Goal: Task Accomplishment & Management: Use online tool/utility

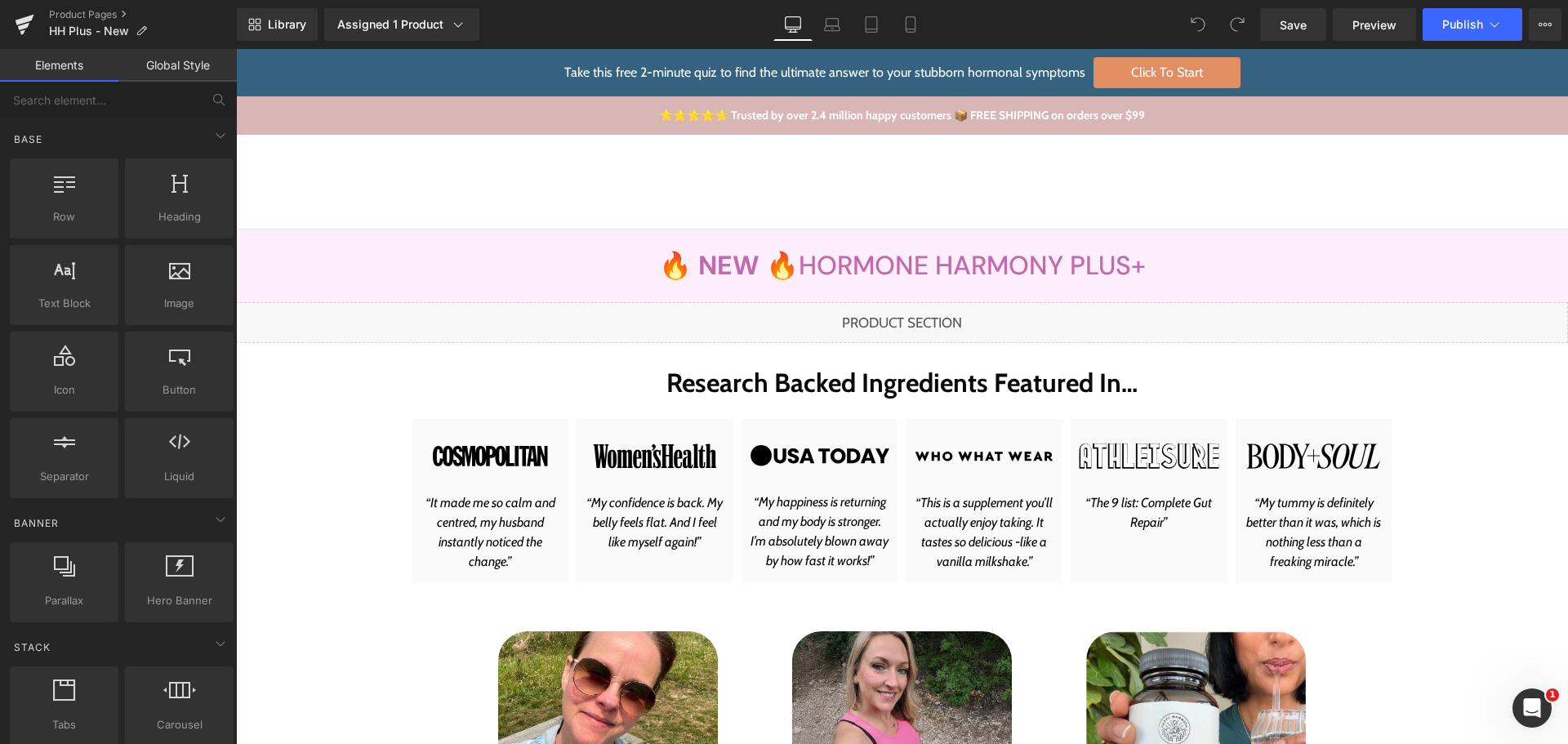
click at [623, 21] on div "Library Assigned 1 Product Product Preview New Hormone Harmony PLUS+ Manage ass…" at bounding box center [902, 23] width 1331 height 32
click at [913, 316] on div "Liquid" at bounding box center [901, 323] width 1332 height 41
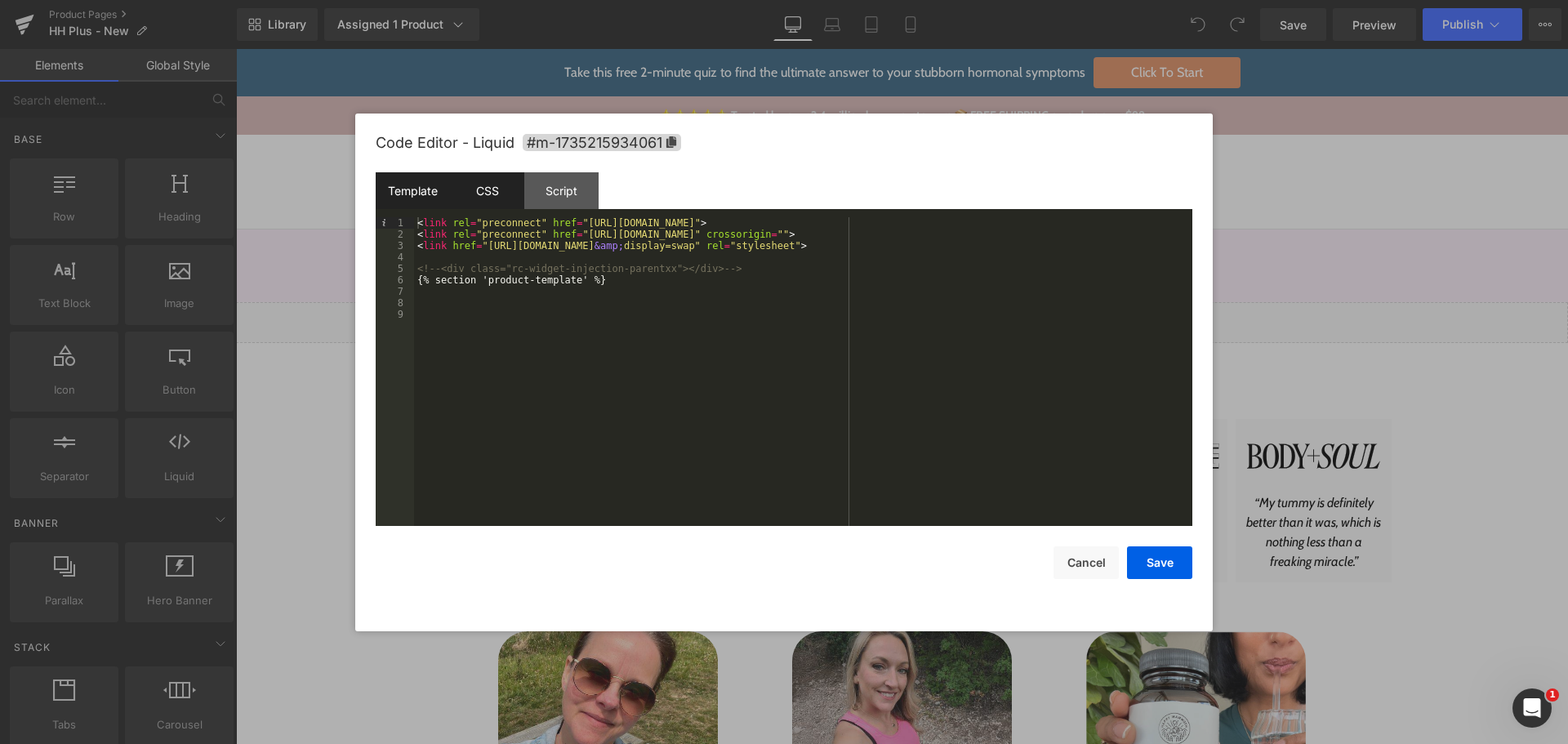
click at [491, 193] on div "CSS" at bounding box center [487, 191] width 74 height 37
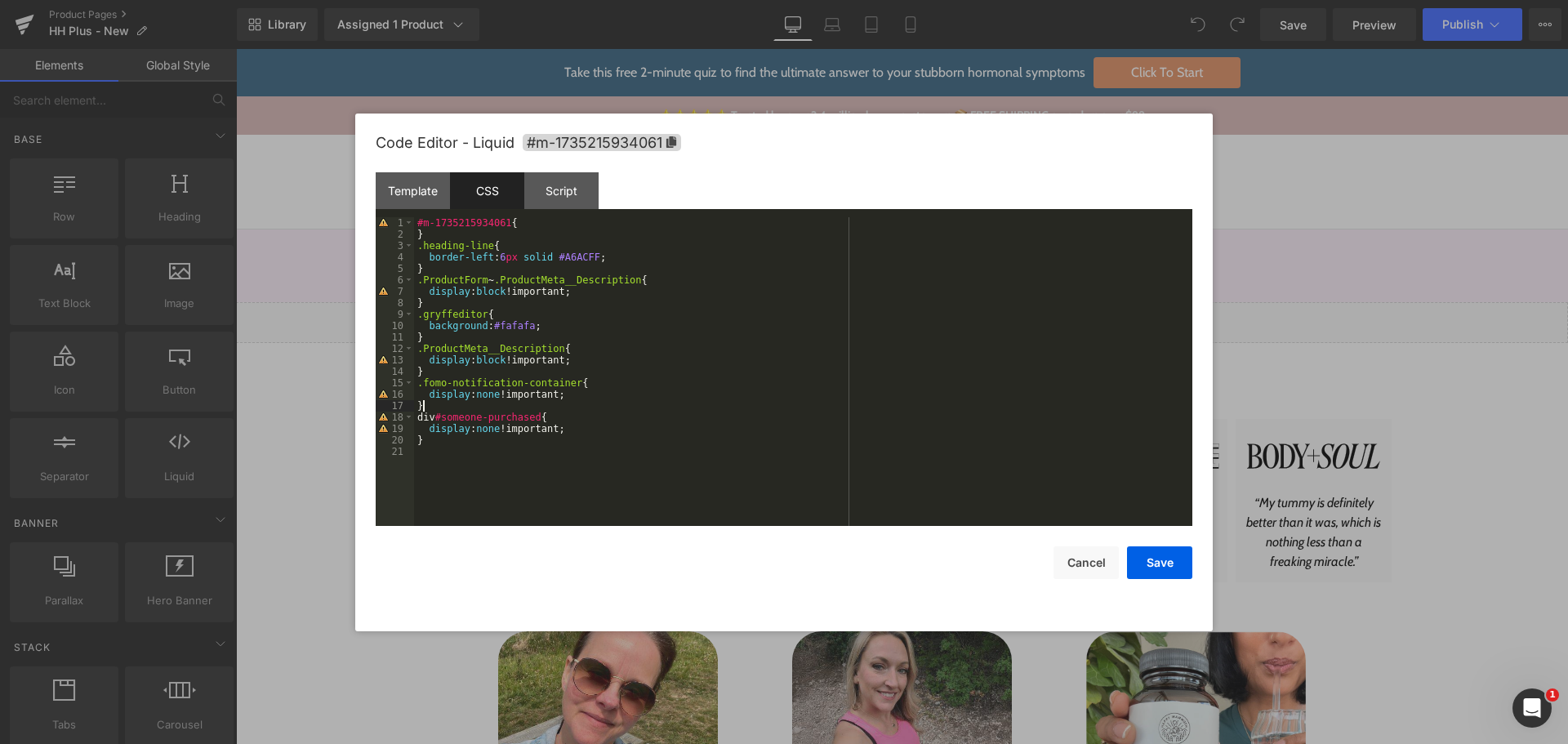
click at [454, 402] on div "#m-1735215934061 { } .heading-line { border-left : 6 px solid #A6ACFF ; } .Prod…" at bounding box center [804, 382] width 778 height 331
click at [847, 402] on div "#m-1735215934061 { } .heading-line { border-left : 6 px solid #A6ACFF ; } .Prod…" at bounding box center [804, 382] width 778 height 331
click at [1155, 555] on button "Save" at bounding box center [1159, 562] width 65 height 32
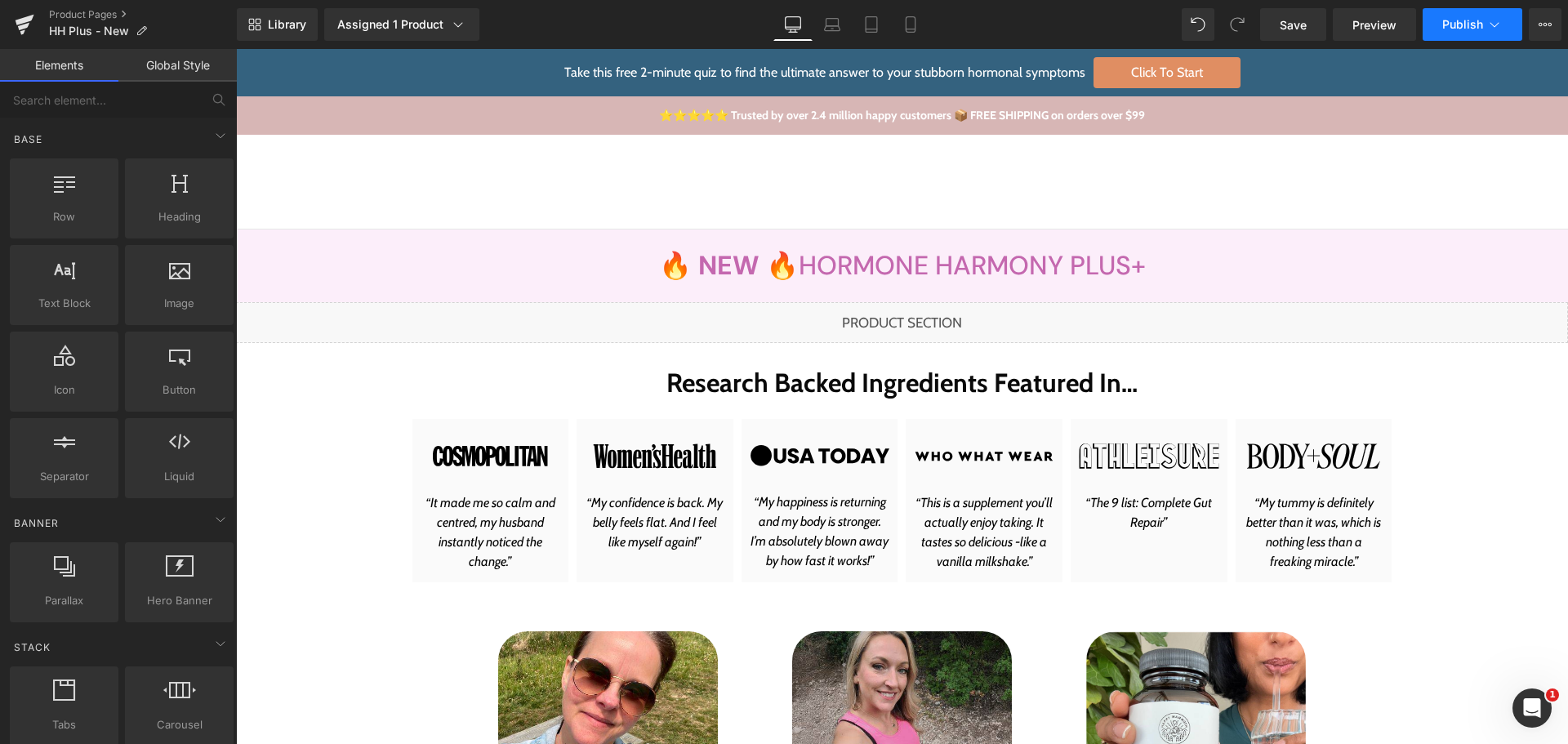
click at [1487, 28] on icon at bounding box center [1495, 24] width 17 height 17
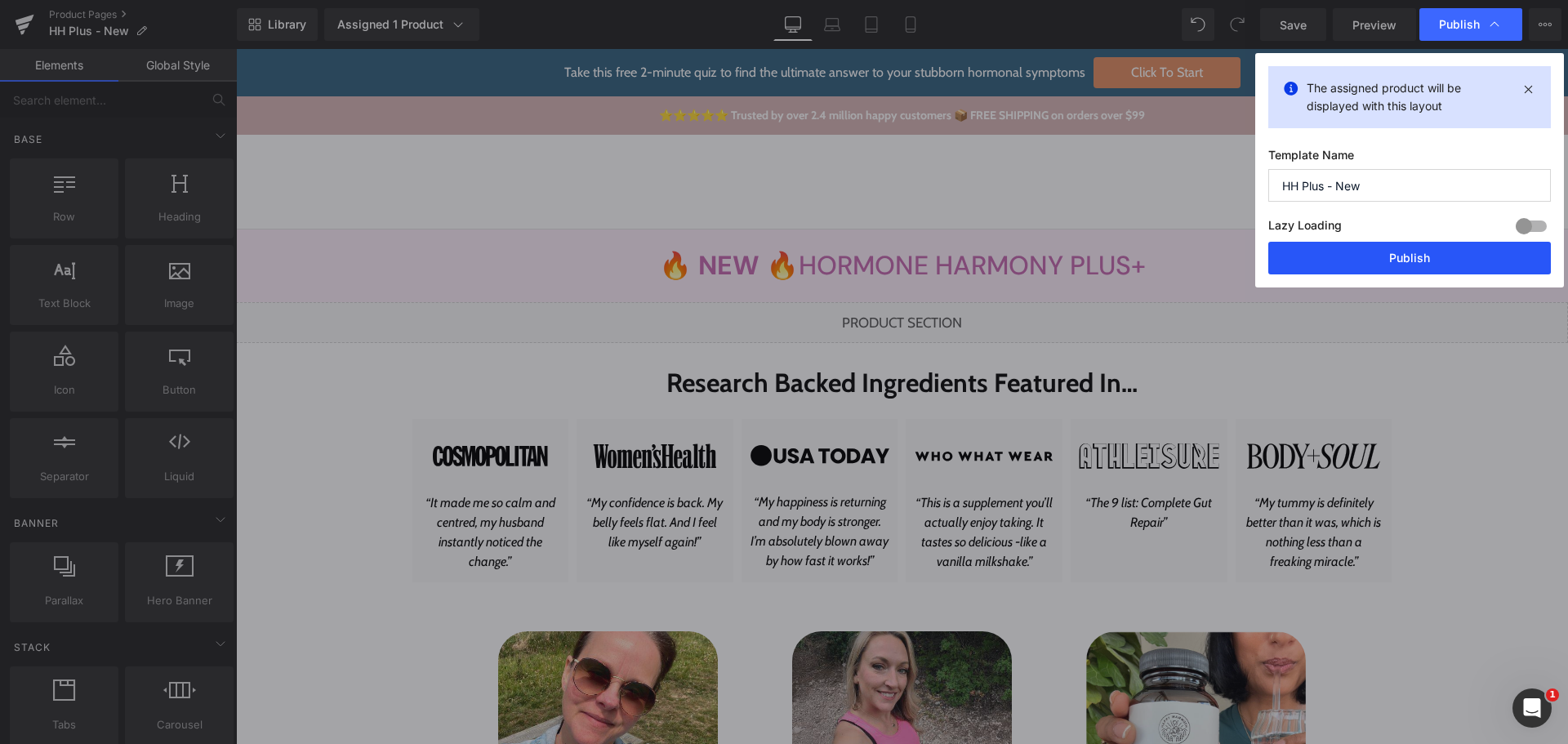
click at [1416, 260] on button "Publish" at bounding box center [1410, 257] width 283 height 32
